Goal: Task Accomplishment & Management: Manage account settings

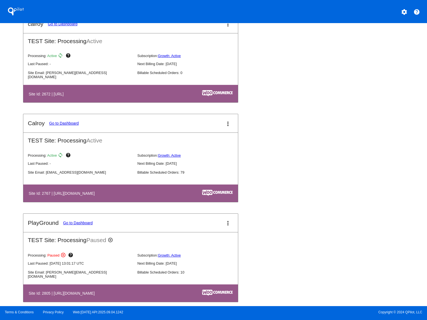
scroll to position [330, 0]
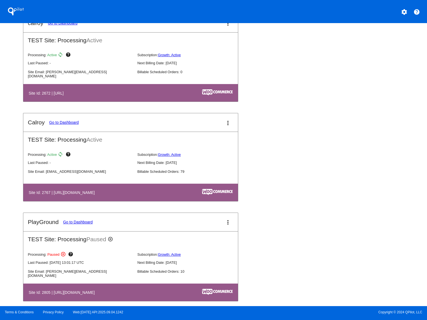
click at [66, 123] on link "Go to Dashboard" at bounding box center [64, 122] width 30 height 4
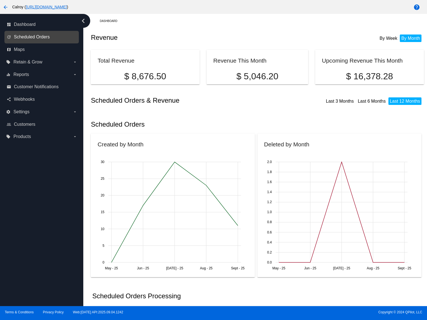
click at [30, 37] on span "Scheduled Orders" at bounding box center [32, 36] width 36 height 5
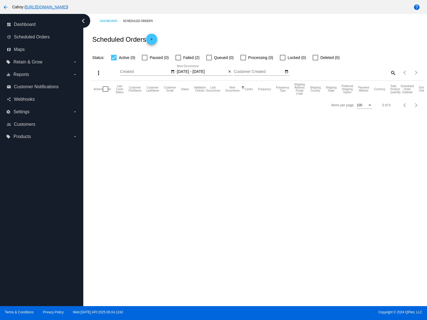
click at [180, 57] on div at bounding box center [179, 58] width 6 height 6
click at [178, 60] on input "Failed (2)" at bounding box center [178, 60] width 0 height 0
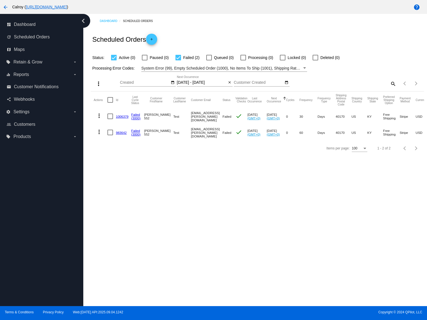
click at [178, 57] on div at bounding box center [179, 58] width 6 height 6
click at [178, 60] on input "Failed (2)" at bounding box center [178, 60] width 0 height 0
checkbox input "false"
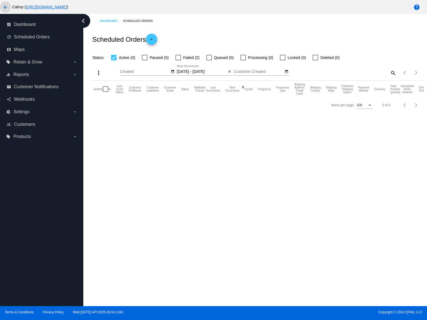
click at [6, 7] on mat-icon "arrow_back" at bounding box center [5, 7] width 7 height 7
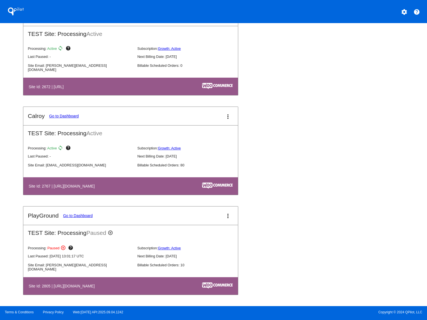
scroll to position [339, 0]
click at [64, 116] on link "Go to Dashboard" at bounding box center [64, 116] width 30 height 4
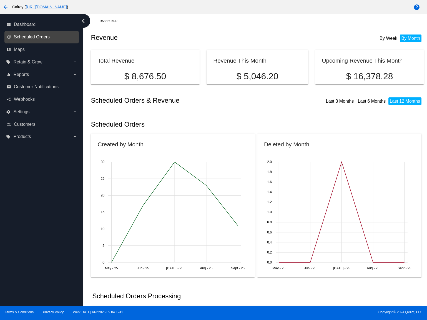
click at [31, 39] on span "Scheduled Orders" at bounding box center [32, 36] width 36 height 5
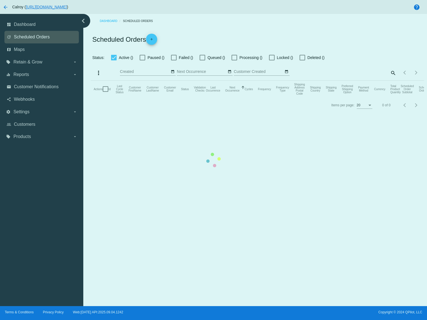
type input "[DATE] - [DATE]"
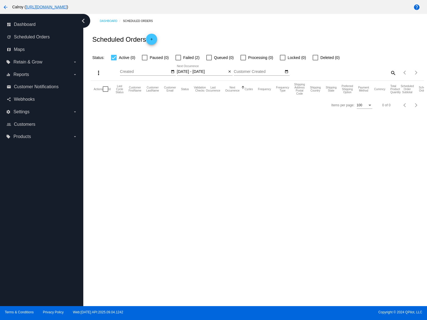
click at [114, 58] on div at bounding box center [114, 58] width 6 height 6
click at [114, 60] on input "Active (0)" at bounding box center [114, 60] width 0 height 0
checkbox input "false"
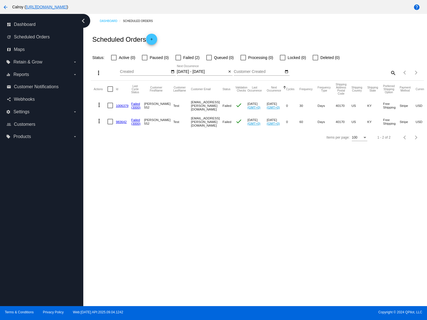
click at [394, 73] on mat-icon "search" at bounding box center [393, 72] width 7 height 9
click at [351, 74] on input "Search" at bounding box center [355, 71] width 83 height 4
paste input "1032175."
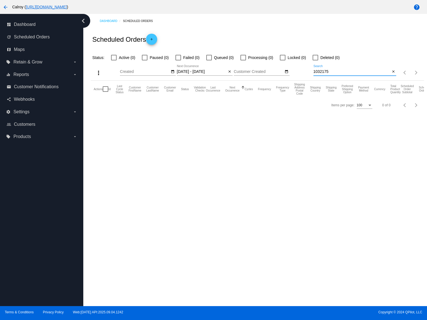
type input "1032175"
click at [59, 9] on link "[URL][DOMAIN_NAME]" at bounding box center [46, 7] width 41 height 4
click at [41, 34] on link "update Scheduled Orders" at bounding box center [42, 37] width 71 height 9
click at [6, 9] on mat-icon "arrow_back" at bounding box center [5, 7] width 7 height 7
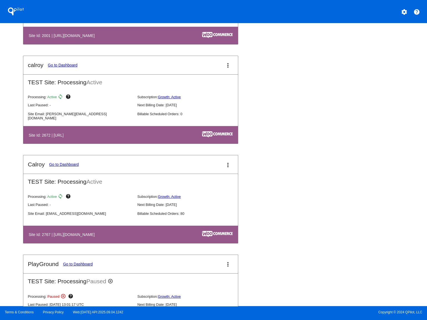
scroll to position [289, 0]
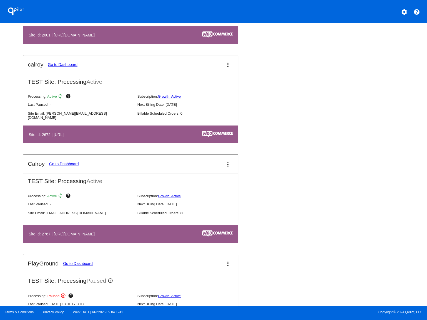
click at [70, 165] on link "Go to Dashboard" at bounding box center [64, 163] width 30 height 4
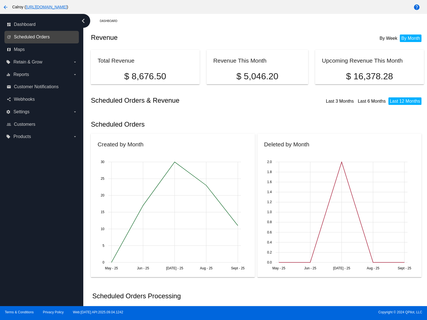
click at [41, 37] on span "Scheduled Orders" at bounding box center [32, 36] width 36 height 5
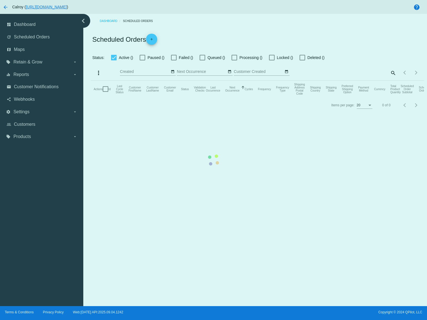
checkbox input "false"
type input "[DATE] - [DATE]"
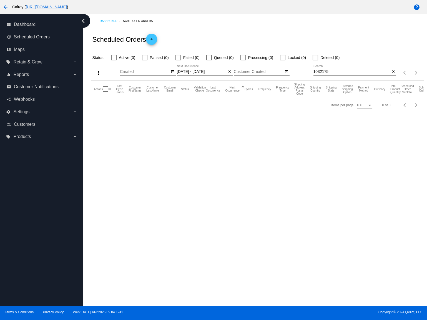
click at [113, 60] on div at bounding box center [114, 58] width 6 height 6
click at [114, 60] on input "Active (0)" at bounding box center [114, 60] width 0 height 0
click at [393, 73] on mat-icon "close" at bounding box center [394, 71] width 4 height 4
click at [113, 60] on div at bounding box center [114, 58] width 6 height 6
click at [114, 60] on input "Active (0)" at bounding box center [114, 60] width 0 height 0
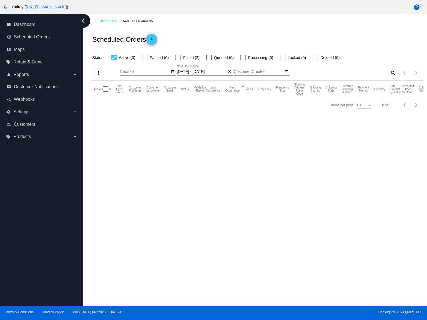
checkbox input "false"
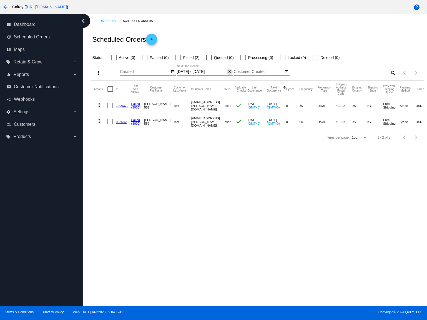
click at [229, 73] on mat-icon "close" at bounding box center [230, 71] width 4 height 4
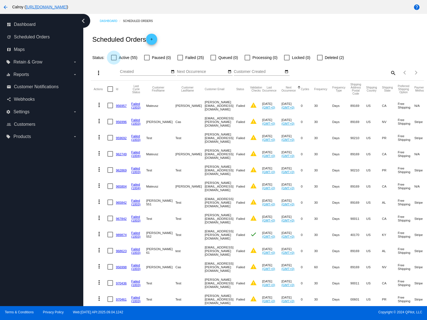
click at [113, 57] on div at bounding box center [114, 58] width 6 height 6
click at [114, 60] on input "Active (55)" at bounding box center [114, 60] width 0 height 0
checkbox input "true"
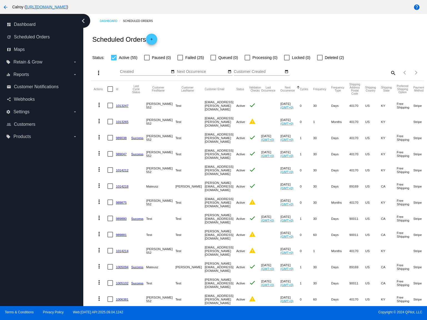
click at [394, 74] on mat-icon "search" at bounding box center [393, 72] width 7 height 9
click at [363, 73] on input "Search" at bounding box center [355, 71] width 83 height 4
paste input "1032175."
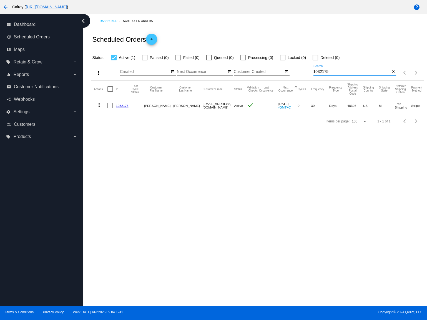
type input "1032175"
click at [101, 106] on mat-icon "more_vert" at bounding box center [99, 104] width 7 height 7
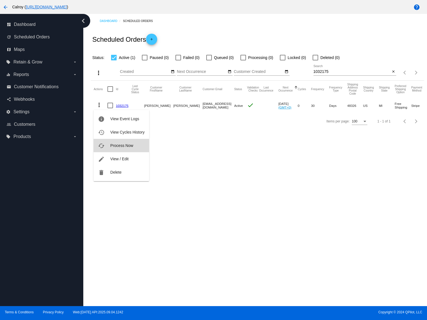
click at [118, 145] on span "Process Now" at bounding box center [121, 145] width 23 height 4
